Goal: Task Accomplishment & Management: Use online tool/utility

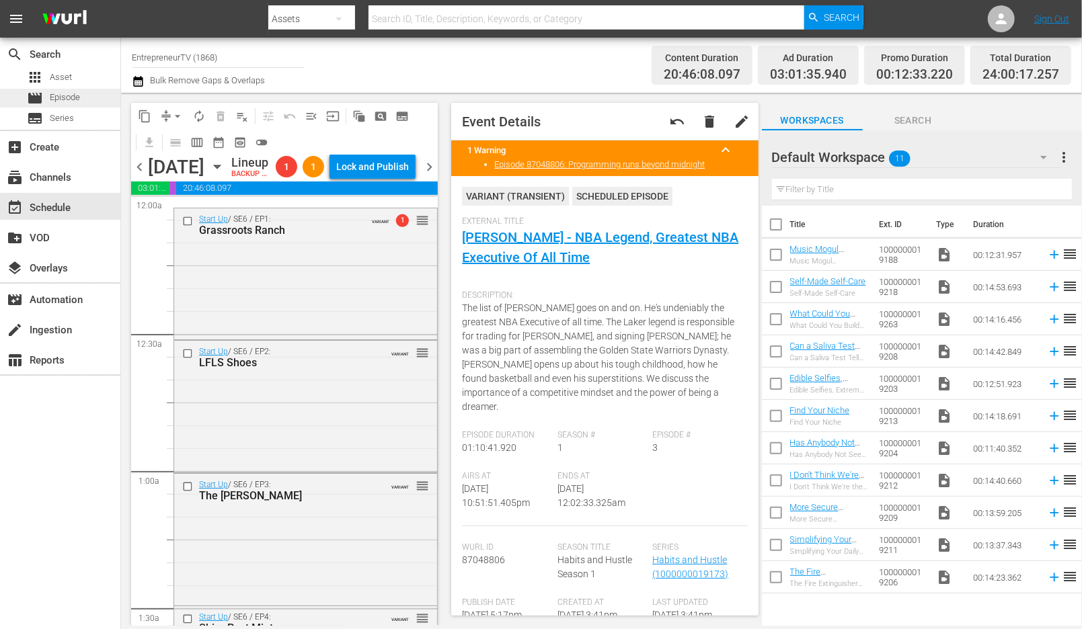
scroll to position [6130, 0]
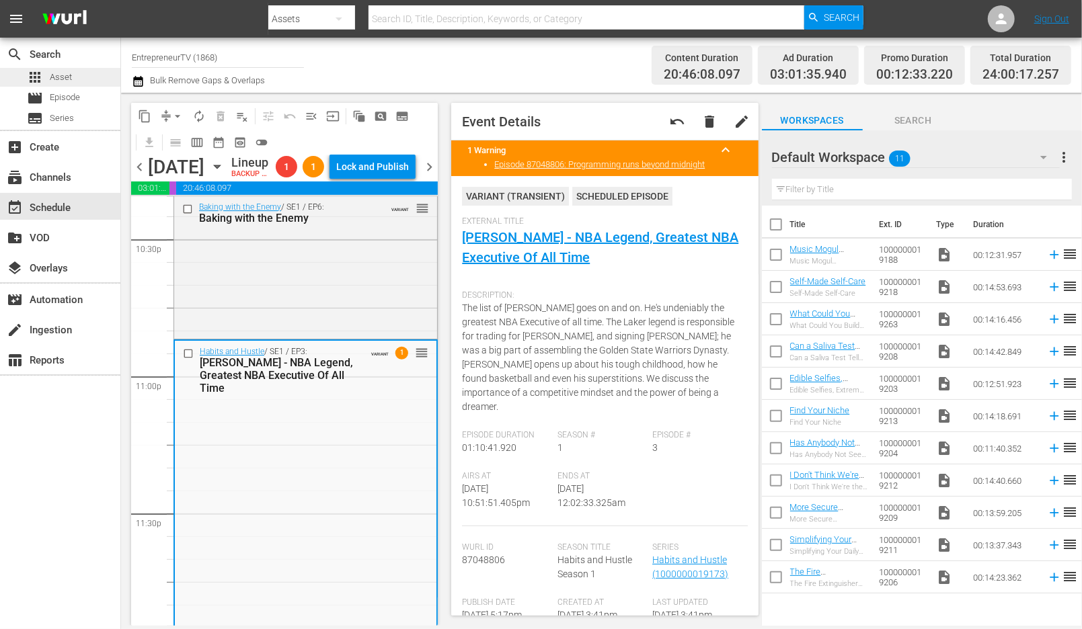
click at [79, 77] on div "apps Asset" at bounding box center [60, 77] width 120 height 19
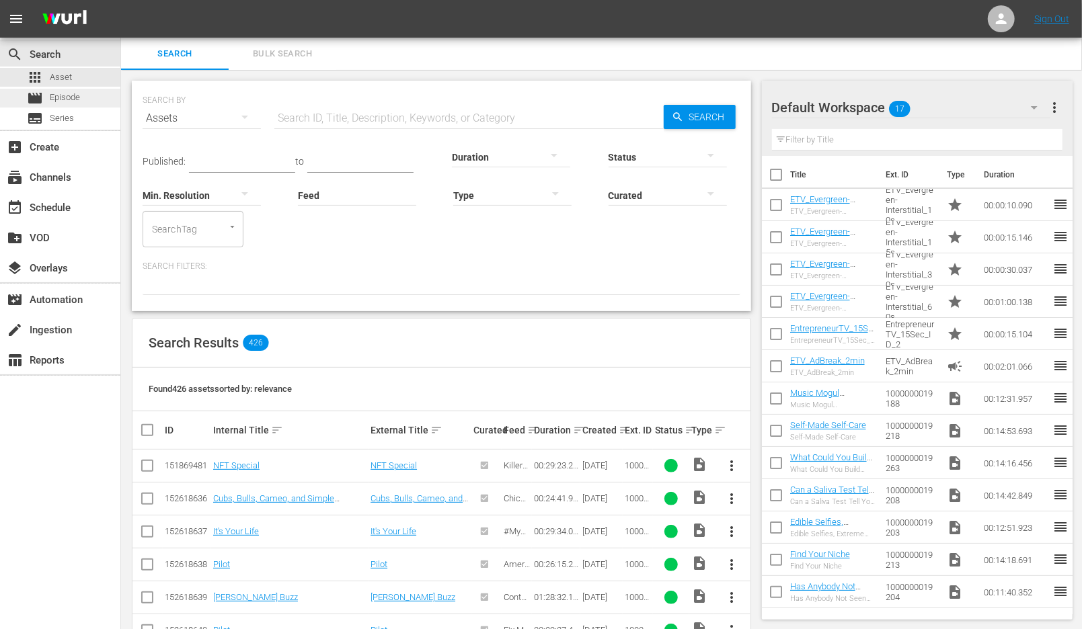
click at [78, 100] on span "Episode" at bounding box center [65, 97] width 30 height 13
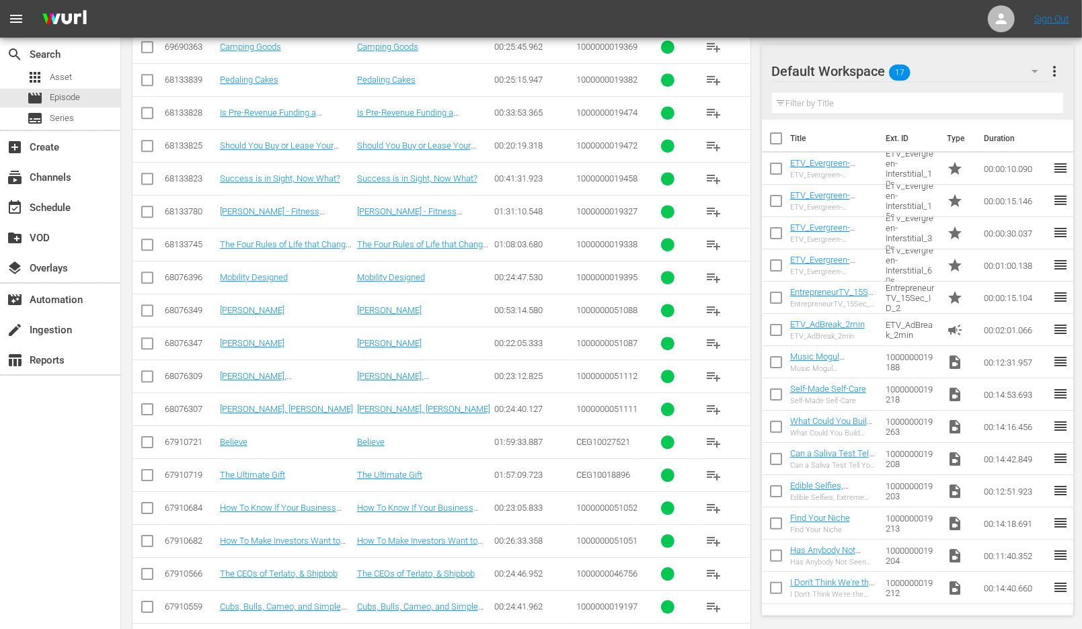
scroll to position [3071, 0]
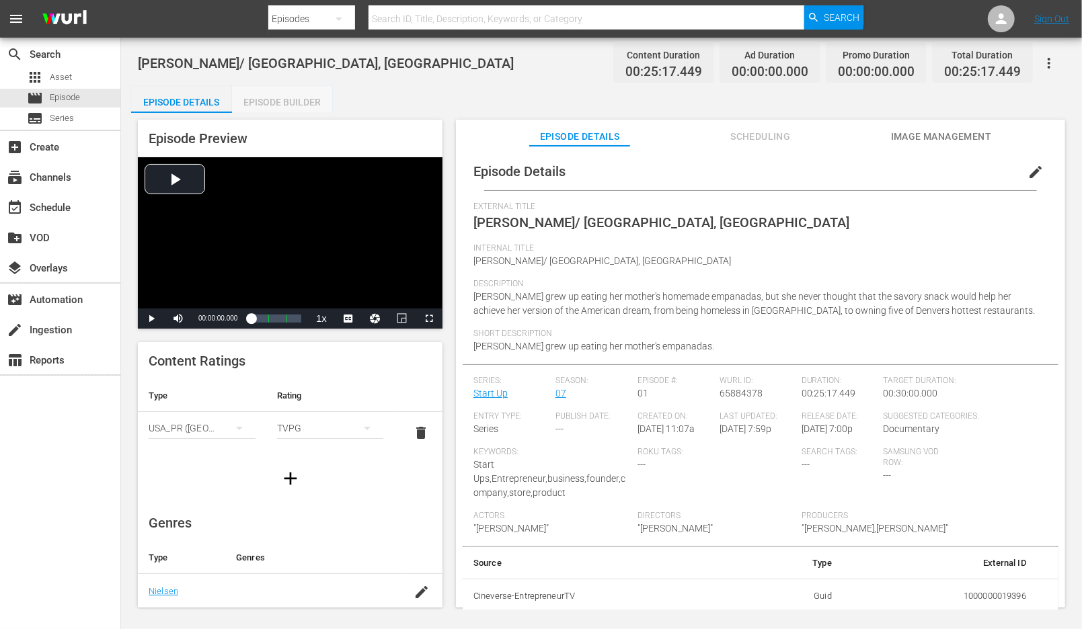
click at [276, 106] on div "Episode Builder" at bounding box center [282, 102] width 101 height 32
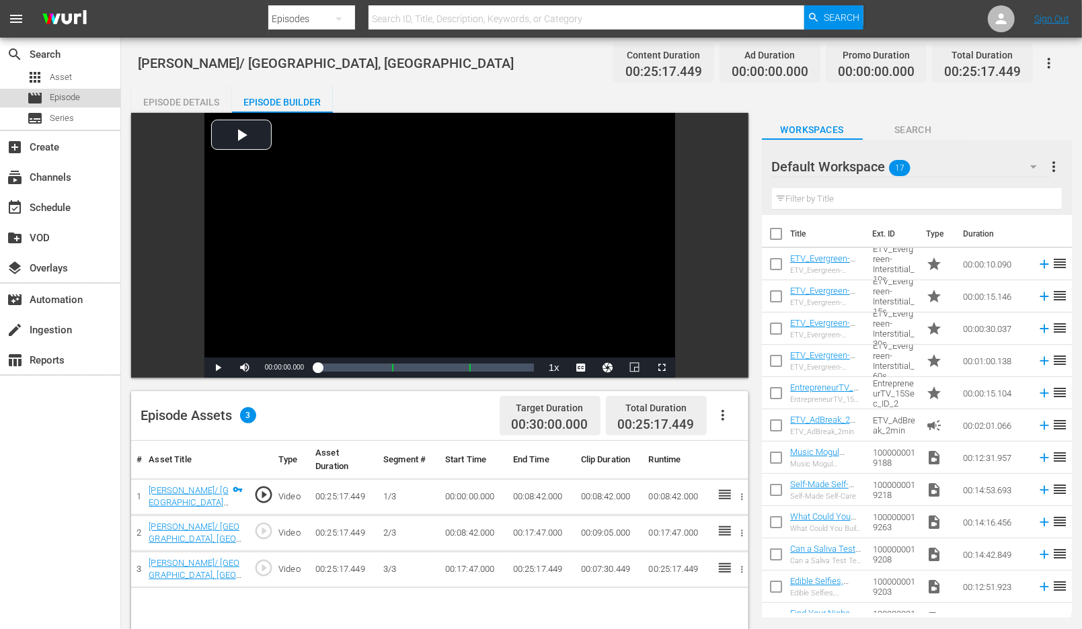
click at [82, 94] on div "movie Episode" at bounding box center [60, 98] width 120 height 19
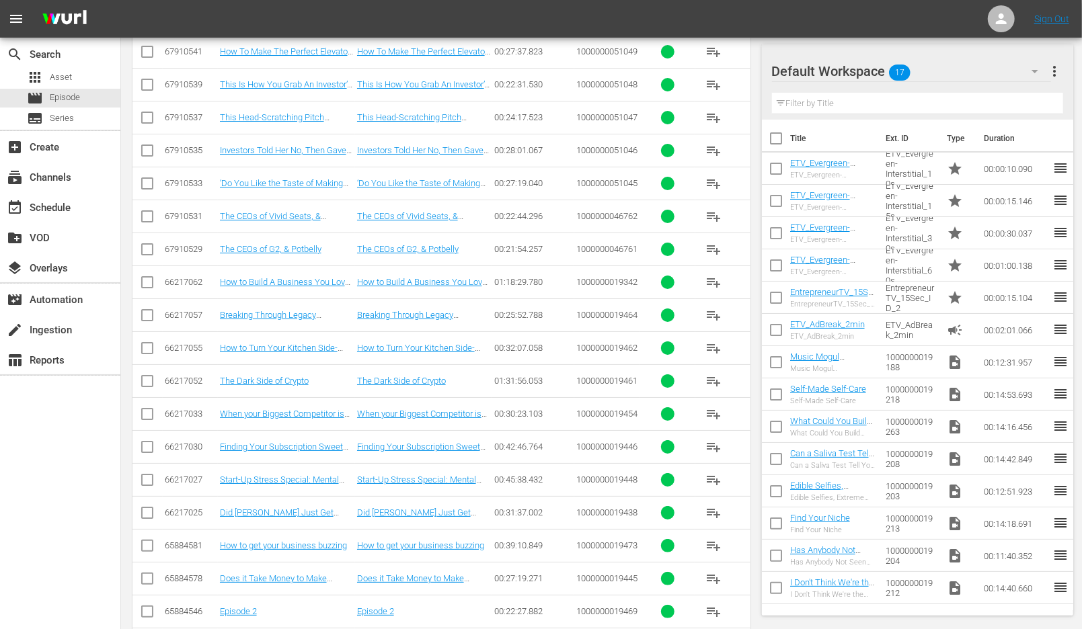
scroll to position [3706, 0]
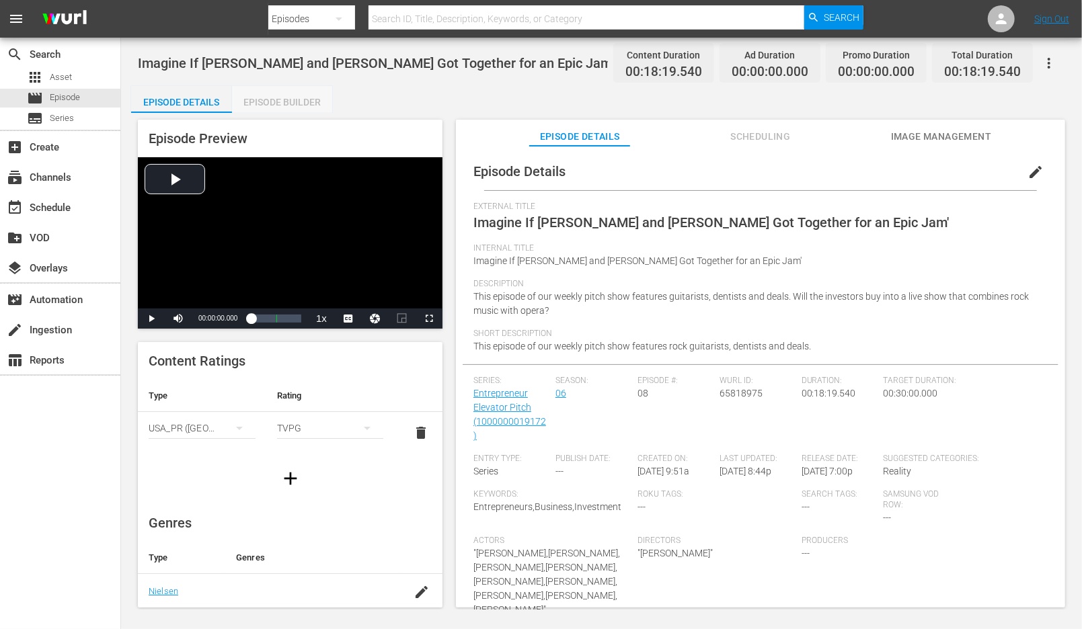
click at [284, 99] on div "Episode Builder" at bounding box center [282, 102] width 101 height 32
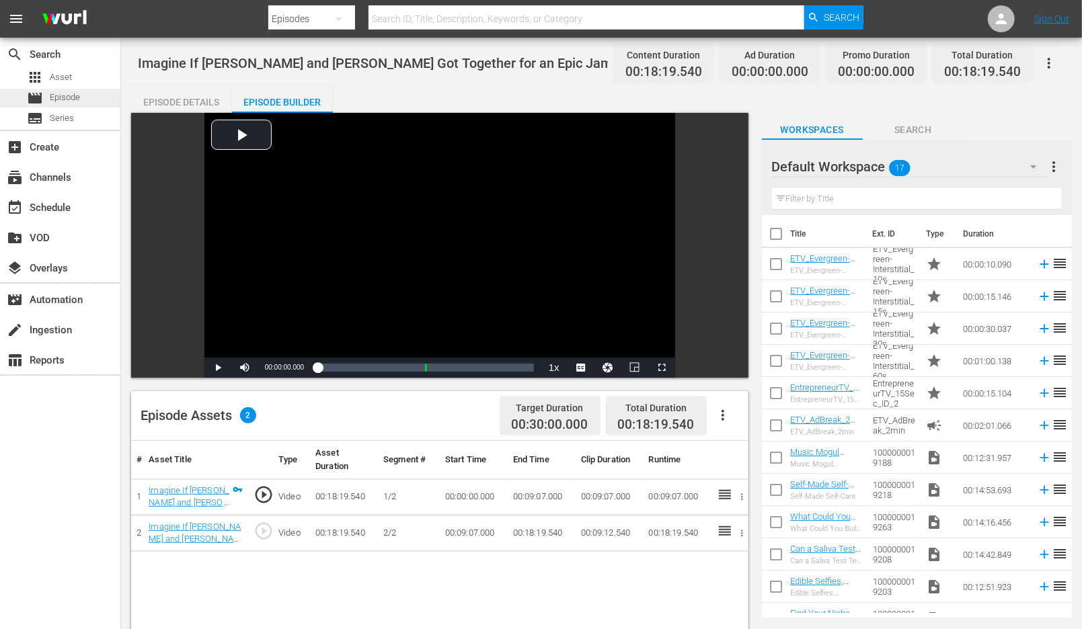
click at [85, 100] on div "movie Episode" at bounding box center [60, 98] width 120 height 19
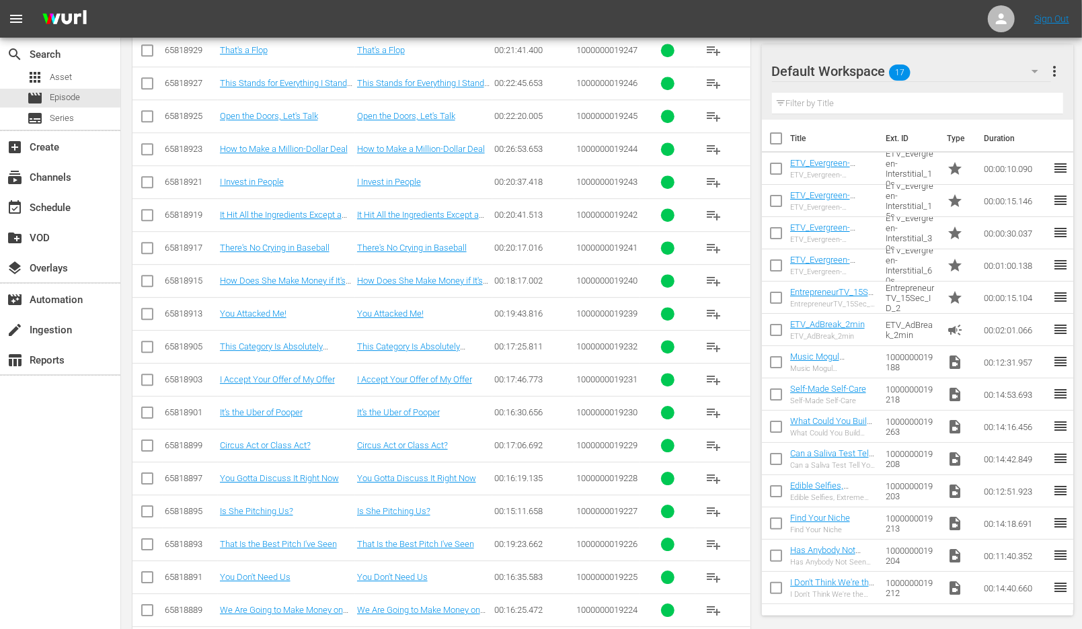
scroll to position [6305, 0]
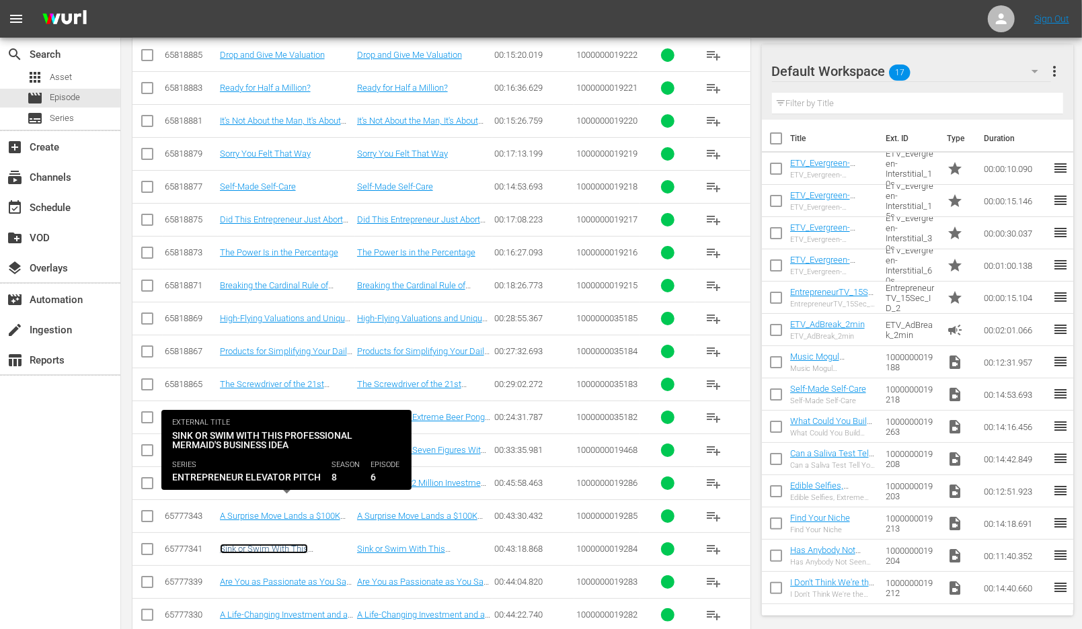
click at [245, 544] on link "Sink or Swim With This Professional Mermaid's Business Idea" at bounding box center [283, 559] width 127 height 30
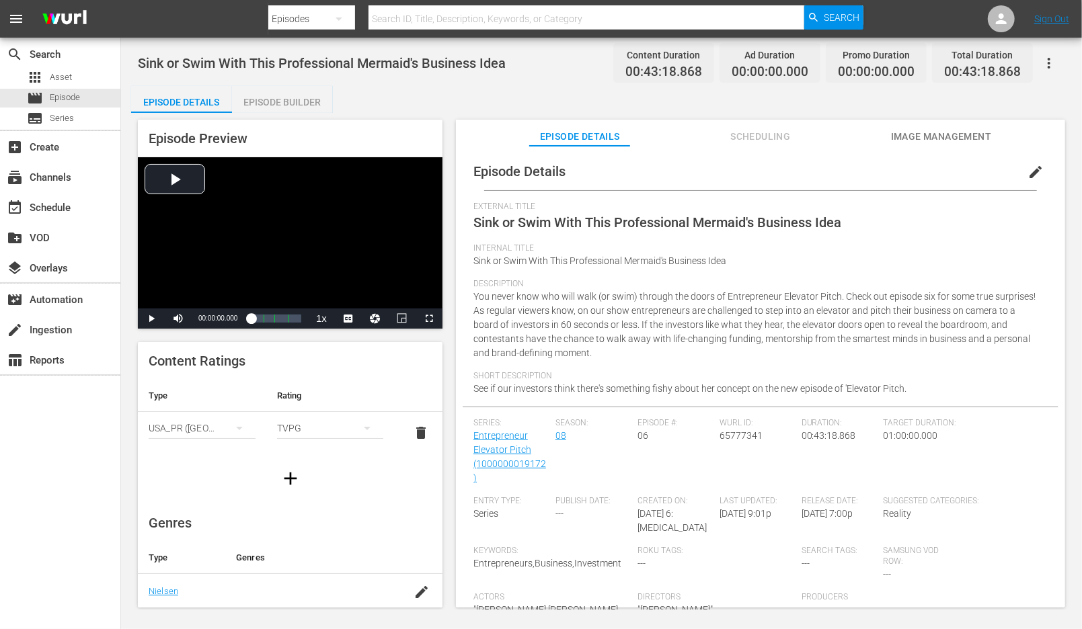
click at [276, 107] on div "Episode Builder" at bounding box center [282, 102] width 101 height 32
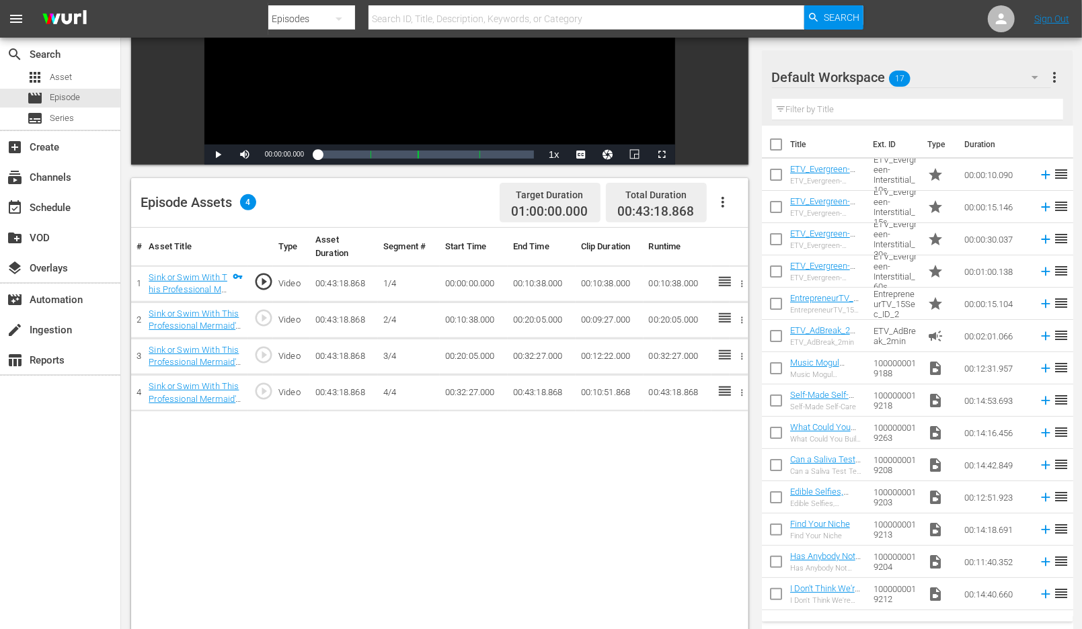
scroll to position [214, 0]
click at [291, 426] on div "# Asset Title Type Asset Duration Segment # Start Time End Time Clip Duration R…" at bounding box center [439, 491] width 617 height 528
